Goal: Communication & Community: Answer question/provide support

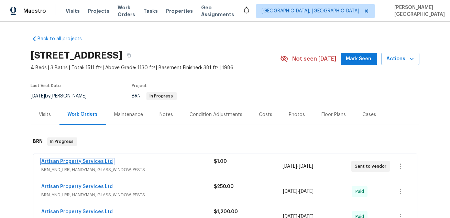
click at [76, 160] on link "Artisan Property Services Ltd" at bounding box center [78, 161] width 72 height 5
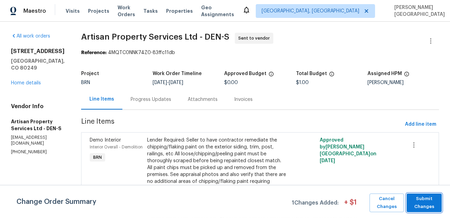
click at [427, 201] on span "Submit Changes" at bounding box center [424, 203] width 28 height 16
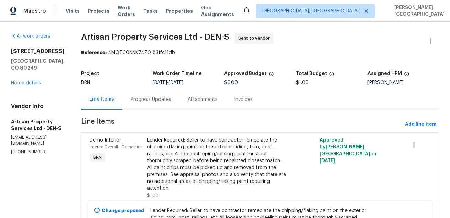
click at [144, 98] on div "Progress Updates" at bounding box center [151, 99] width 41 height 7
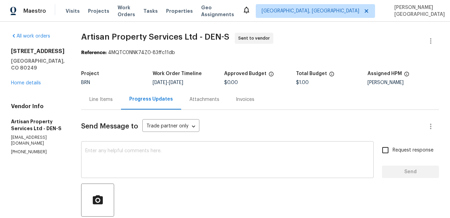
click at [161, 144] on div "x ​" at bounding box center [227, 160] width 293 height 35
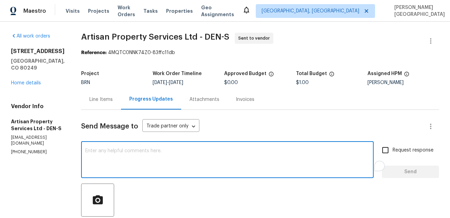
paste textarea "OK PLEASE FOLLOW INSTRUCTIONS EXACTLY AND NEED TO DO BY 12PM; SEE ATTACHED. On …"
type textarea "OK PLEASE FOLLOW INSTRUCTIONS EXACTLY AND NEED TO DO BY 12PM; SEE ATTACHED. On …"
paste textarea "LO, ipsumd sitame conse adipiscingel seddoei tem incididu ut 07 LA. Etd magnaal…"
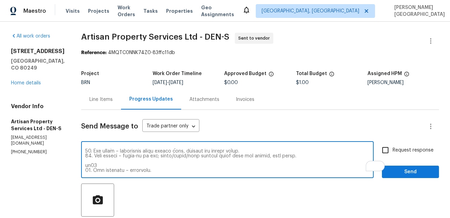
scroll to position [178, 0]
type textarea "LO, ipsumd sitame conse adipiscingel seddoei tem incididu ut 07 LA. Etd magnaal…"
click at [388, 150] on input "Request response" at bounding box center [385, 150] width 14 height 14
checkbox input "true"
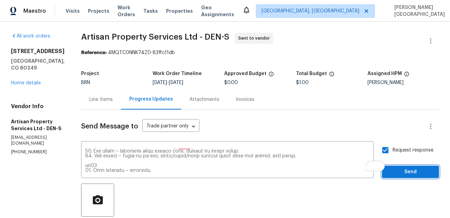
click at [395, 169] on span "Send" at bounding box center [411, 172] width 46 height 9
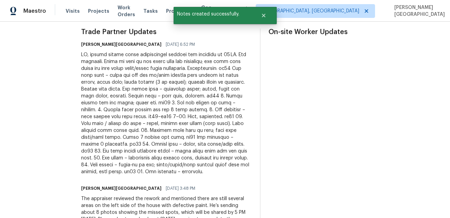
scroll to position [186, 0]
